Goal: Check status: Check status

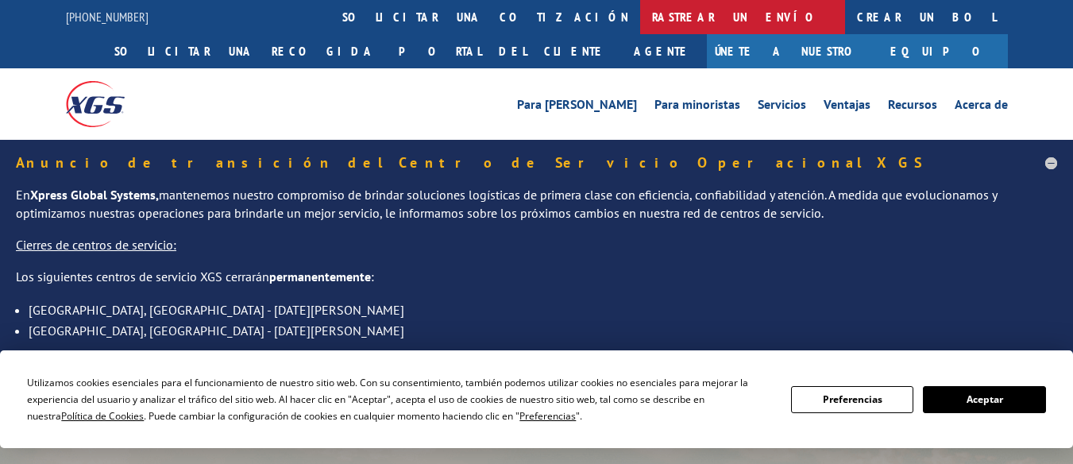
click at [652, 17] on font "rastrear un envío" at bounding box center [742, 17] width 181 height 16
click at [652, 22] on font "rastrear un envío" at bounding box center [742, 17] width 181 height 16
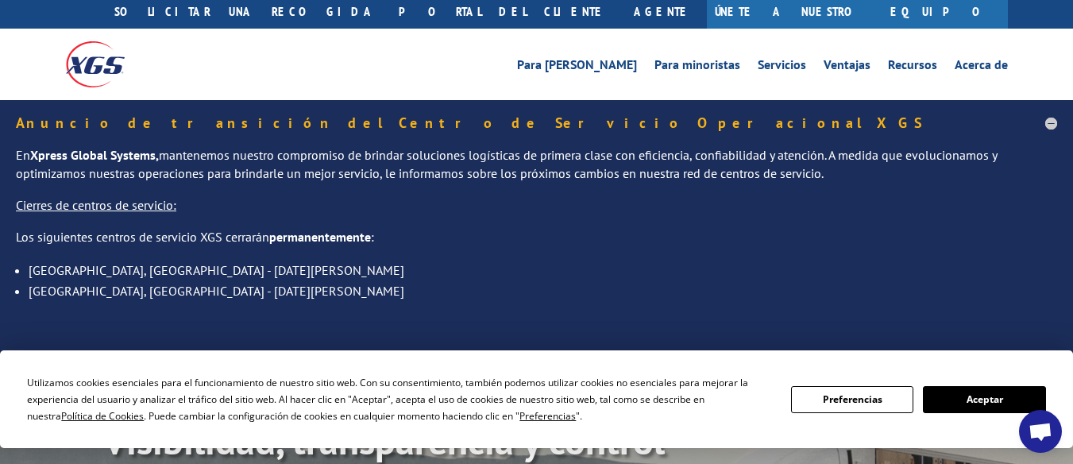
scroll to position [79, 0]
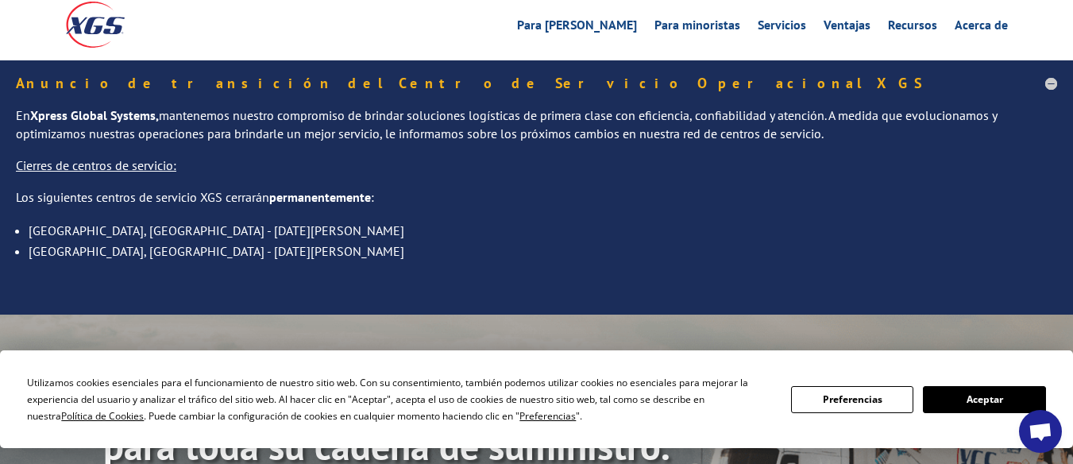
click at [997, 389] on button "Aceptar" at bounding box center [984, 399] width 122 height 27
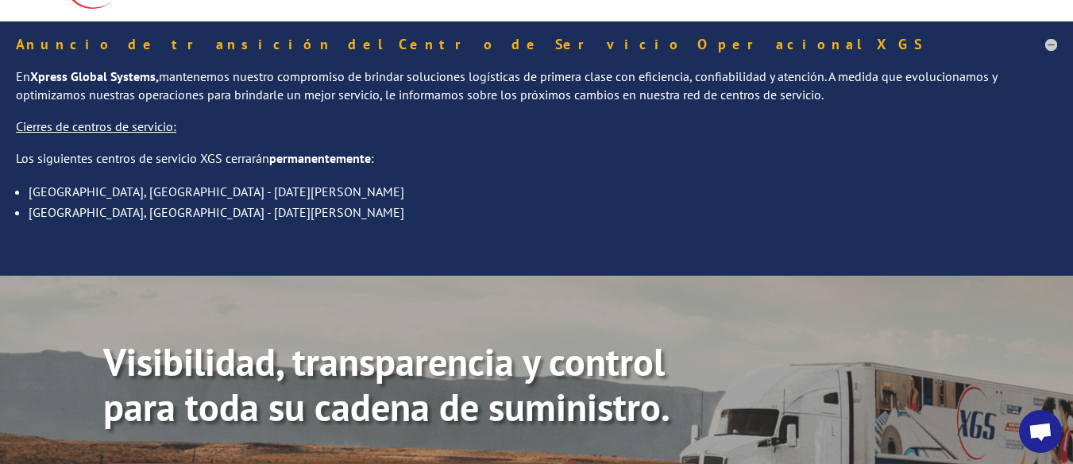
scroll to position [0, 0]
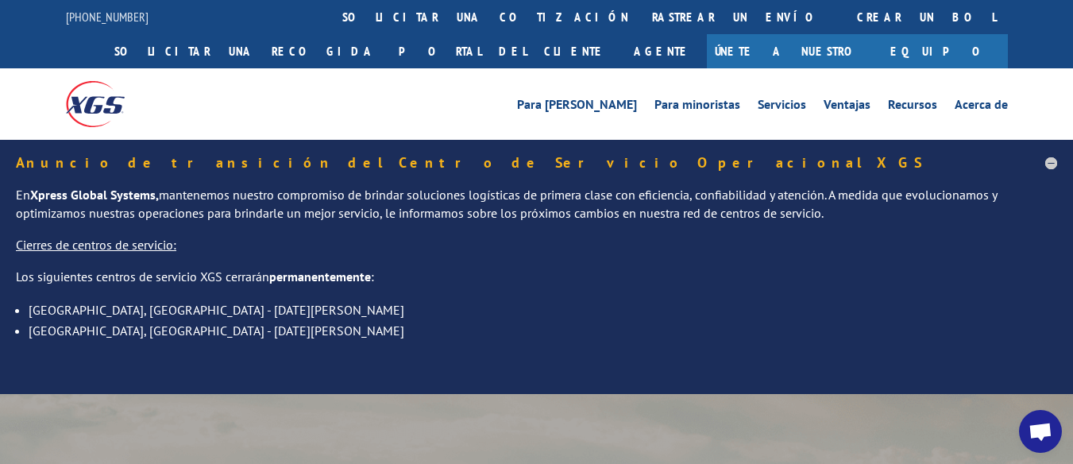
click at [640, 24] on link "rastrear un envío" at bounding box center [742, 17] width 205 height 34
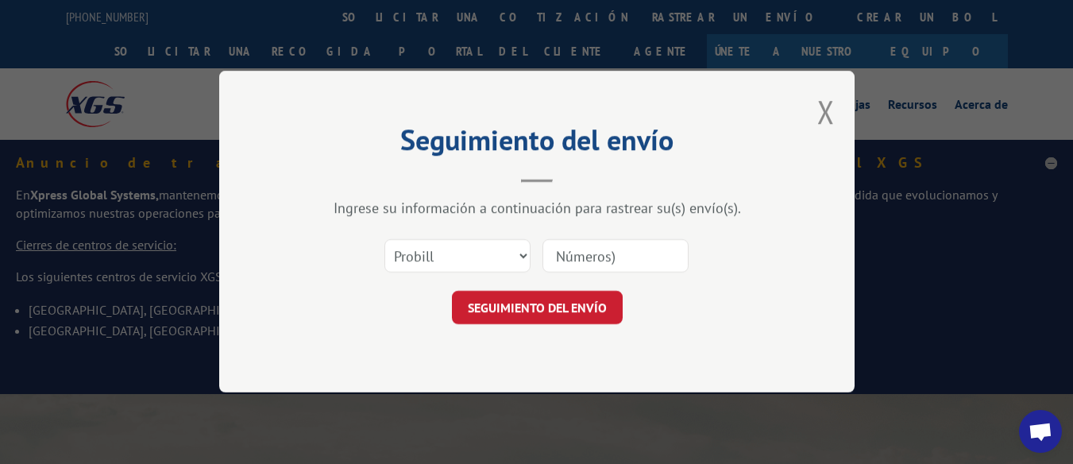
click at [604, 257] on input at bounding box center [615, 256] width 146 height 33
click at [461, 247] on select "Seleccione categoría... Probill BOL correos" at bounding box center [457, 256] width 146 height 33
click at [384, 240] on select "Seleccione categoría... Probill BOL correos" at bounding box center [457, 256] width 146 height 33
click at [623, 257] on input at bounding box center [615, 256] width 146 height 33
paste input "17587906"
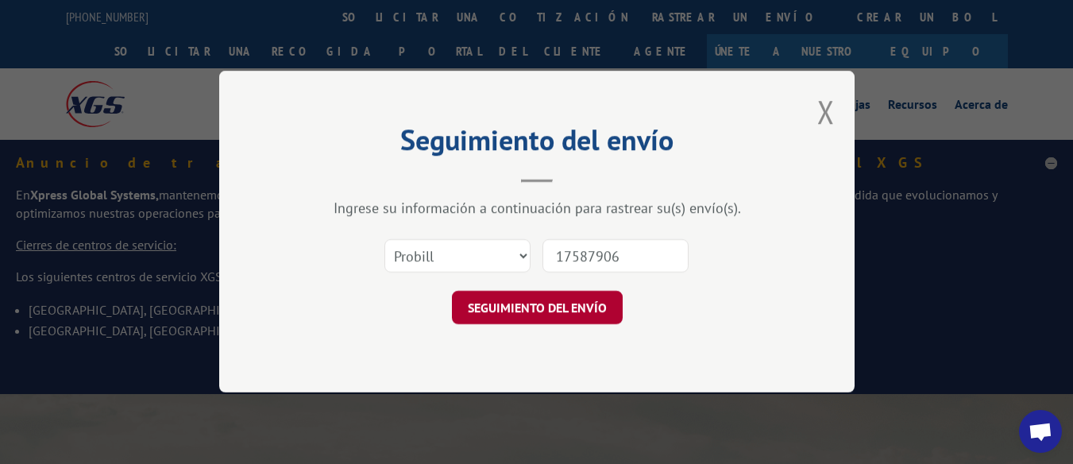
type input "17587906"
click at [601, 296] on button "SEGUIMIENTO DEL ENVÍO" at bounding box center [536, 307] width 171 height 33
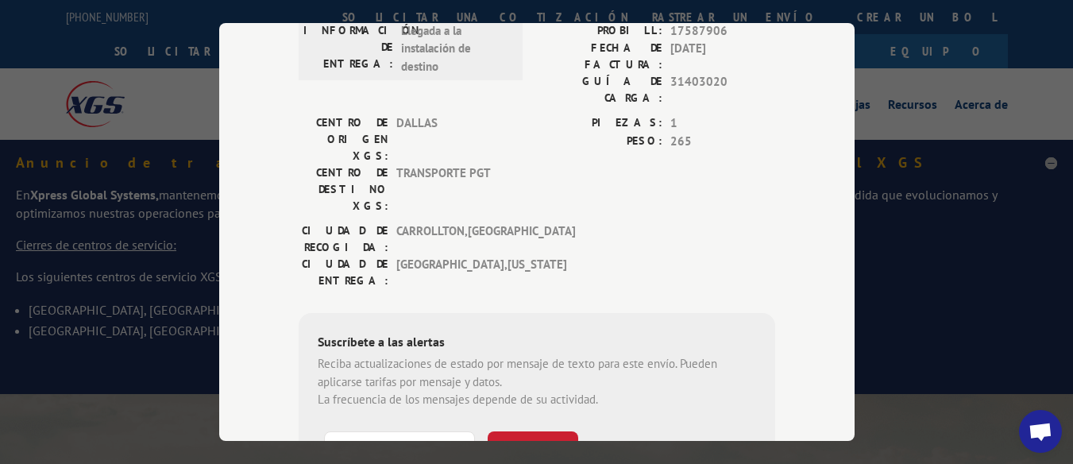
scroll to position [38, 0]
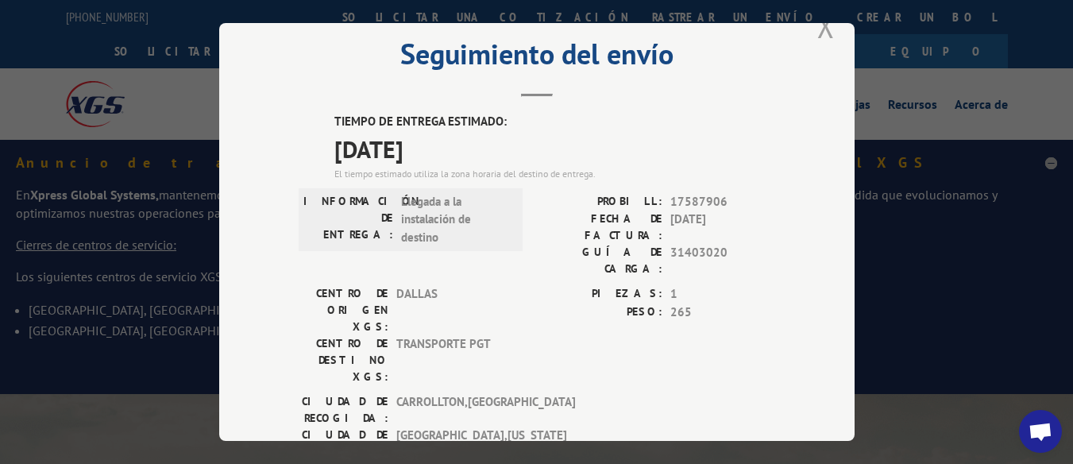
click at [817, 21] on button "Cerrar modal" at bounding box center [825, 26] width 17 height 42
